Goal: Task Accomplishment & Management: Manage account settings

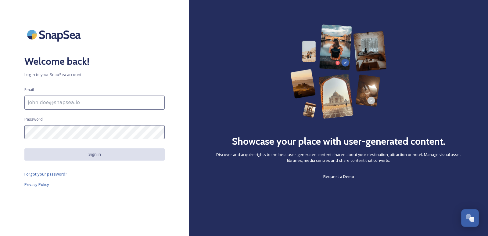
click at [115, 107] on input at bounding box center [94, 102] width 140 height 14
click at [202, 187] on div "Showcase your place with user-generated content. Discover and acquire rights to…" at bounding box center [338, 118] width 299 height 236
click at [90, 109] on input at bounding box center [94, 102] width 140 height 14
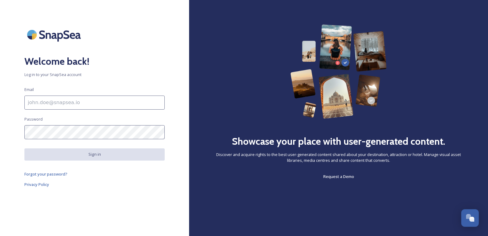
type input "[EMAIL_ADDRESS][DOMAIN_NAME]"
click at [12, 141] on div "Welcome back! Log in to your SnapSea account Email [EMAIL_ADDRESS][DOMAIN_NAME]…" at bounding box center [94, 117] width 189 height 187
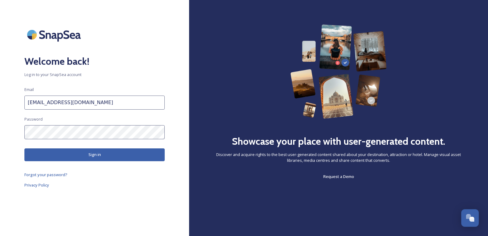
click at [95, 153] on button "Sign in" at bounding box center [94, 154] width 140 height 13
click at [52, 175] on span "Forgot your password?" at bounding box center [45, 174] width 43 height 5
